Goal: Task Accomplishment & Management: Complete application form

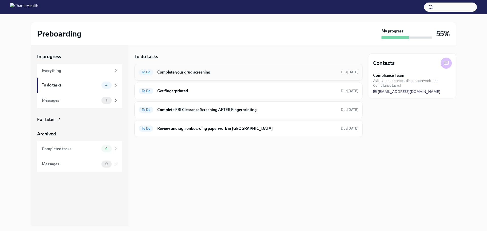
click at [228, 73] on h6 "Complete your drug screening" at bounding box center [247, 72] width 180 height 6
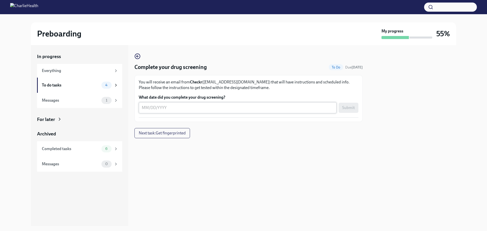
click at [284, 106] on textarea "What date did you complete your drug screening?" at bounding box center [238, 108] width 192 height 6
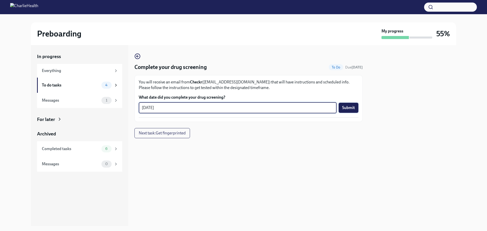
type textarea "[DATE]"
click at [342, 109] on button "Submit" at bounding box center [348, 108] width 20 height 10
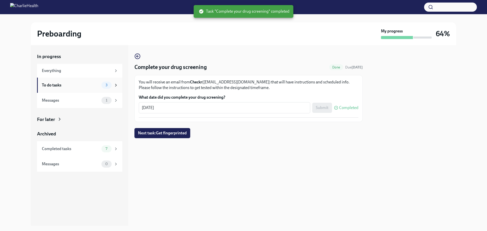
click at [59, 85] on div "To do tasks" at bounding box center [71, 85] width 58 height 6
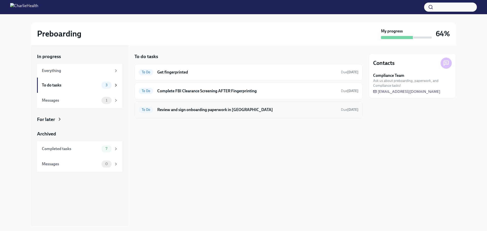
click at [230, 113] on div "To Do Review and sign onboarding paperwork in [GEOGRAPHIC_DATA] Due [DATE]" at bounding box center [249, 110] width 220 height 8
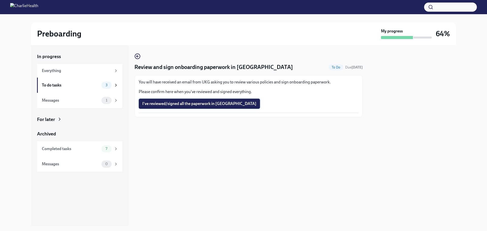
click at [204, 105] on span "I've reviewed/signed all the paperwork in [GEOGRAPHIC_DATA]" at bounding box center [199, 103] width 114 height 5
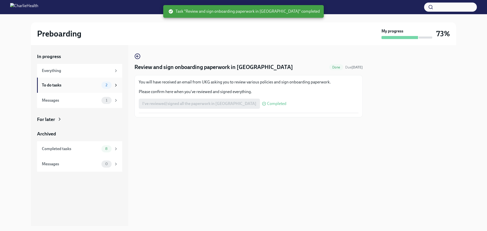
click at [64, 85] on div "To do tasks" at bounding box center [71, 85] width 58 height 6
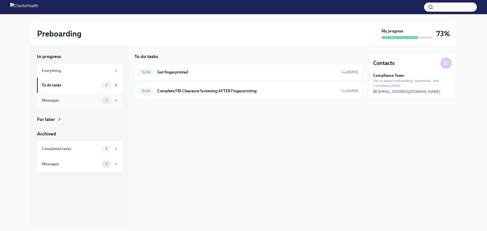
click at [92, 105] on div "Messages 1" at bounding box center [79, 100] width 85 height 15
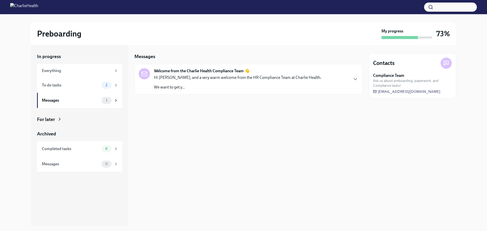
click at [199, 77] on p "Hi [PERSON_NAME], and a very warm welcome from the HR Compliance Team at Charli…" at bounding box center [237, 78] width 167 height 6
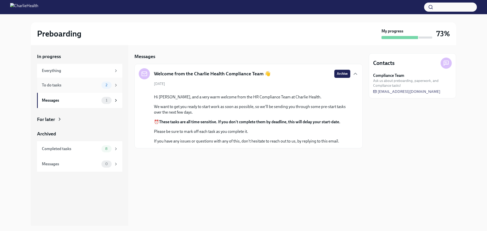
click at [67, 85] on div "To do tasks" at bounding box center [71, 85] width 58 height 6
